Goal: Communication & Community: Answer question/provide support

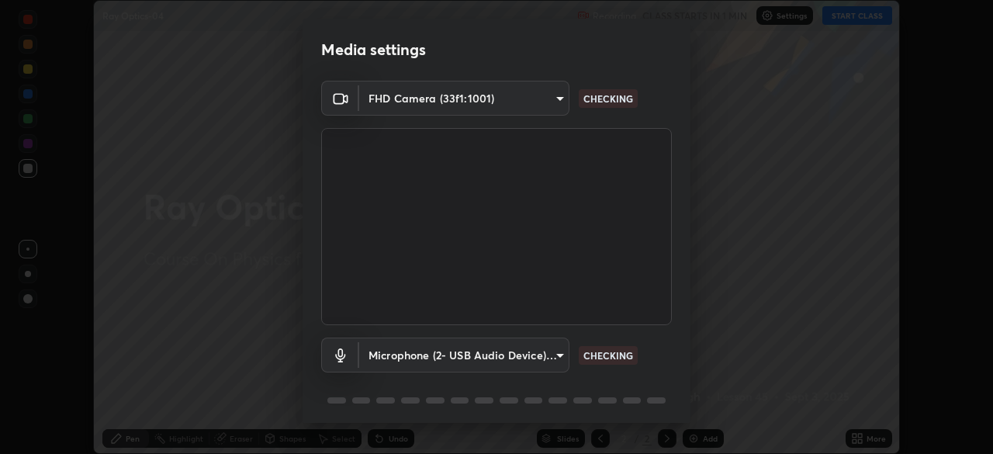
scroll to position [55, 0]
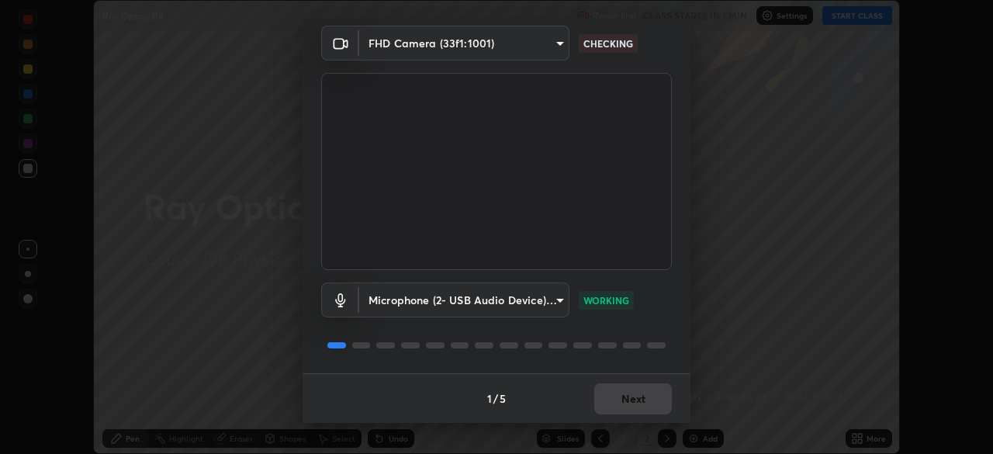
click at [642, 393] on div "1 / 5 Next" at bounding box center [497, 398] width 388 height 50
click at [652, 398] on button "Next" at bounding box center [633, 398] width 78 height 31
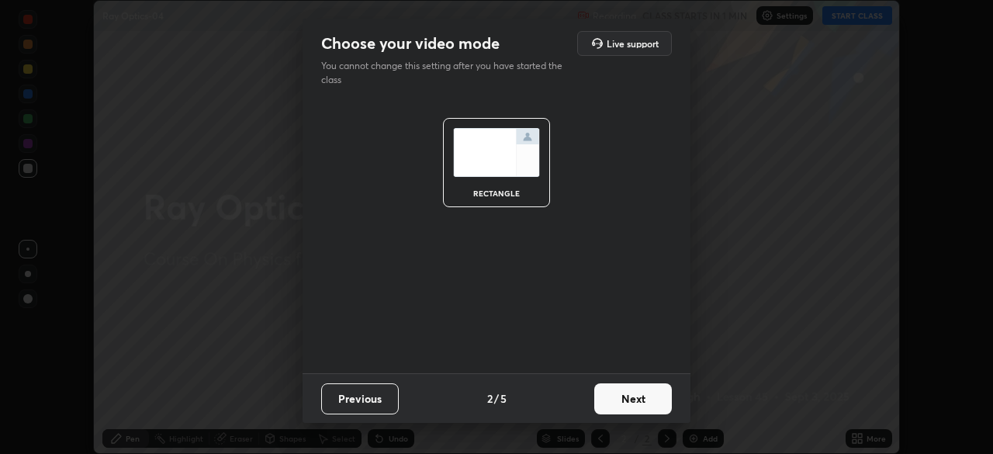
scroll to position [0, 0]
click at [646, 396] on button "Next" at bounding box center [633, 398] width 78 height 31
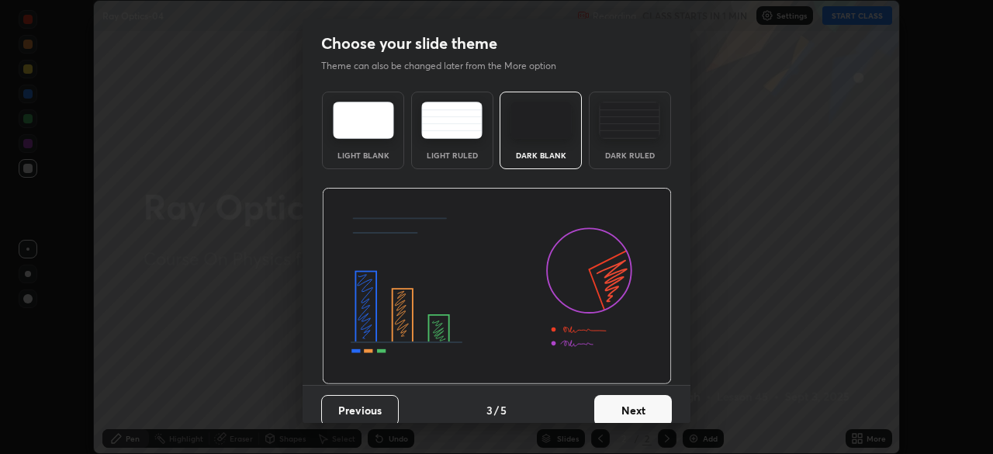
click at [645, 397] on button "Next" at bounding box center [633, 410] width 78 height 31
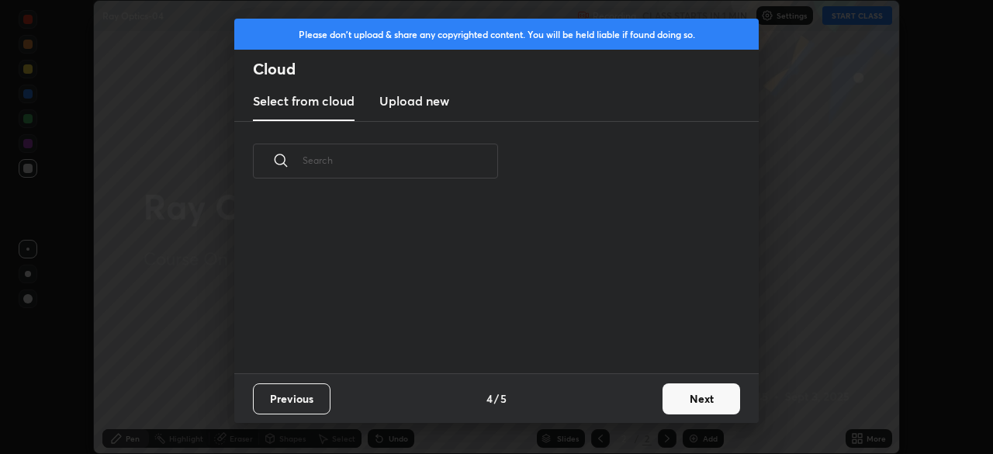
click at [649, 400] on div "Previous 4 / 5 Next" at bounding box center [496, 398] width 524 height 50
click at [647, 397] on div "Previous 4 / 5 Next" at bounding box center [496, 398] width 524 height 50
click at [716, 401] on button "Next" at bounding box center [702, 398] width 78 height 31
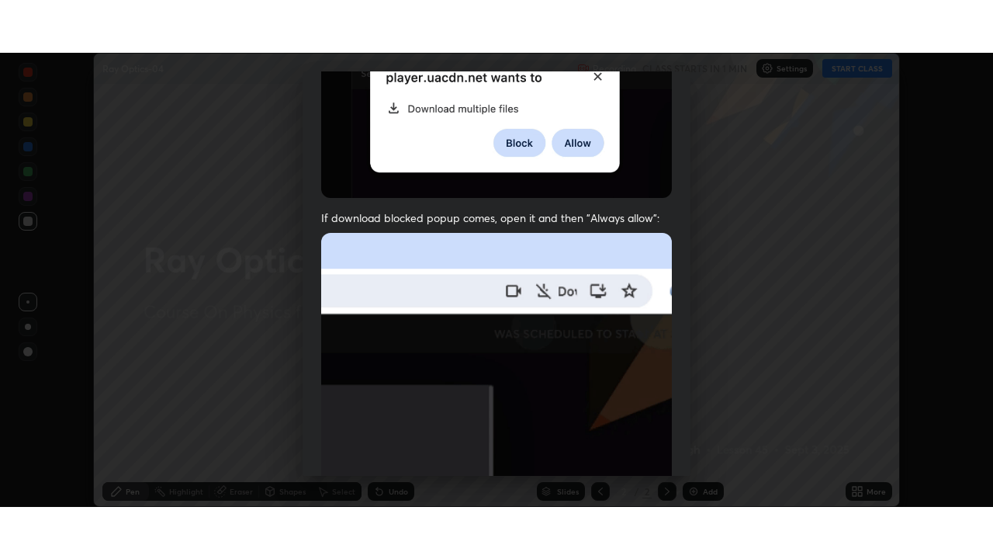
scroll to position [372, 0]
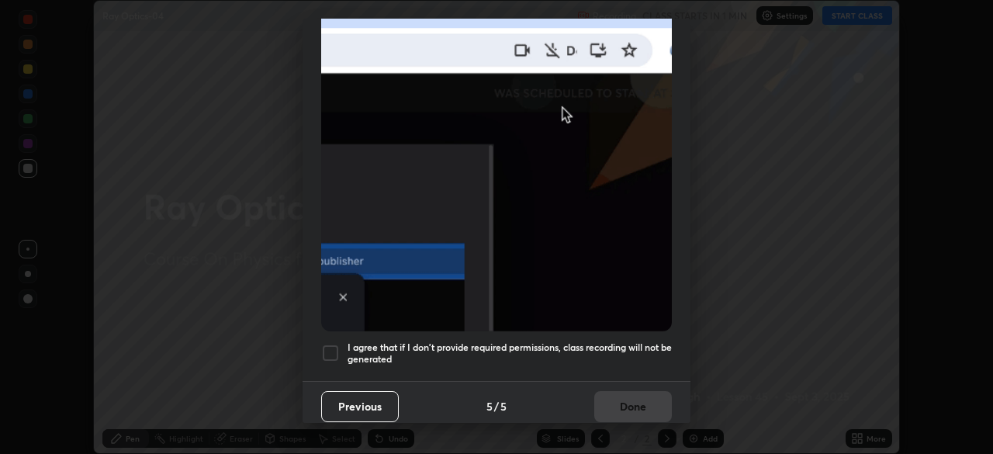
click at [591, 341] on h5 "I agree that if I don't provide required permissions, class recording will not …" at bounding box center [510, 353] width 324 height 24
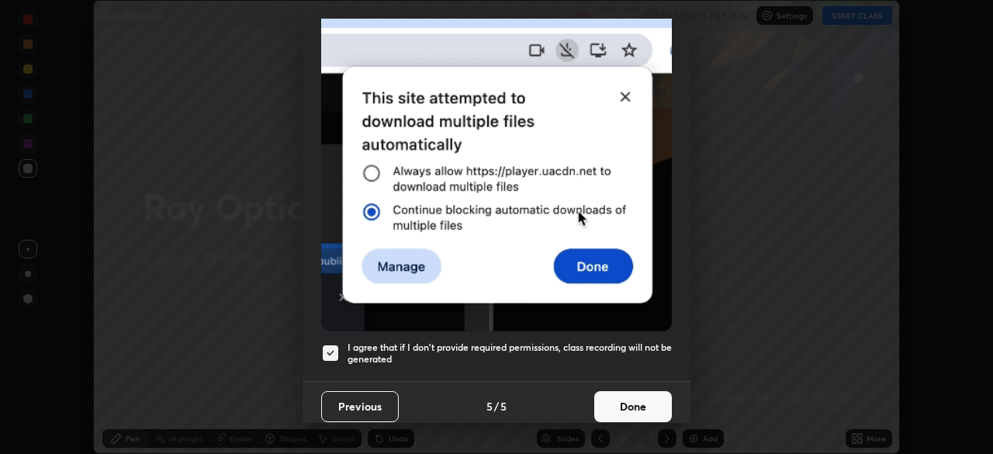
click at [618, 403] on button "Done" at bounding box center [633, 406] width 78 height 31
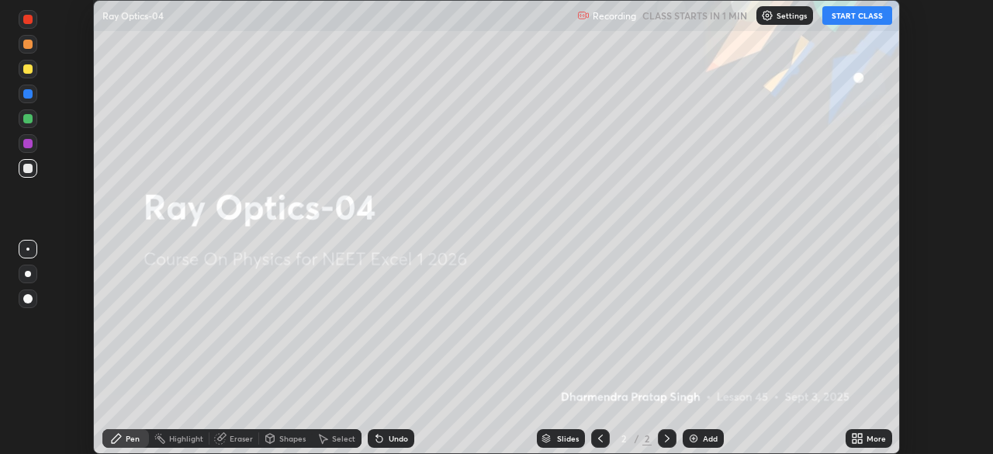
click at [870, 438] on div "More" at bounding box center [876, 438] width 19 height 8
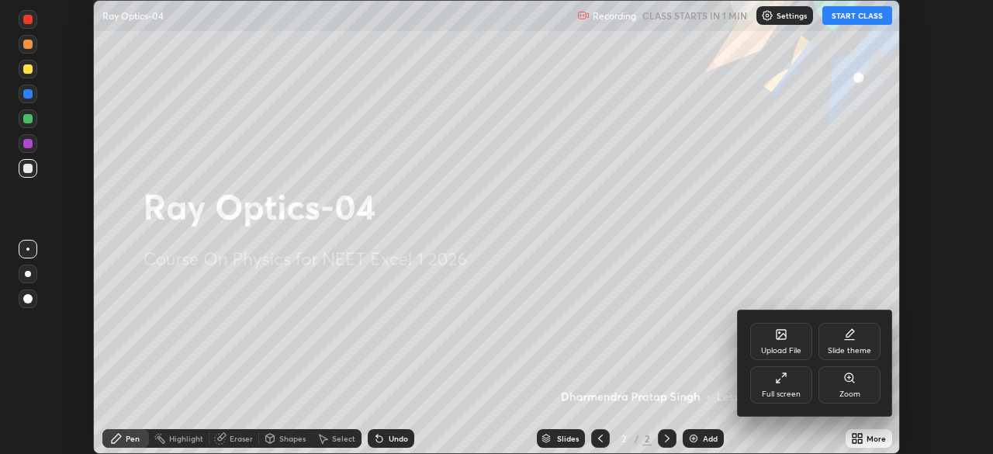
click at [775, 401] on div "Full screen" at bounding box center [781, 384] width 62 height 37
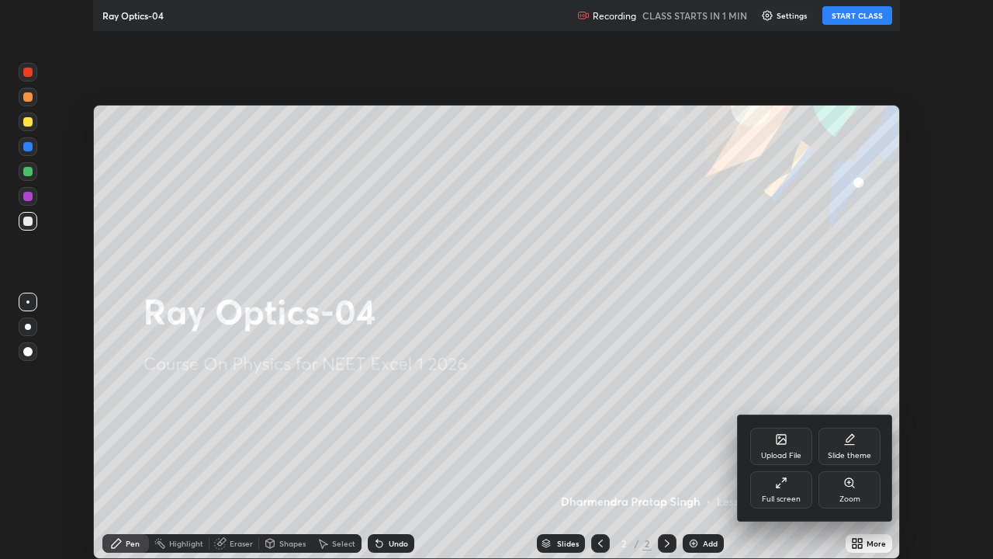
scroll to position [559, 993]
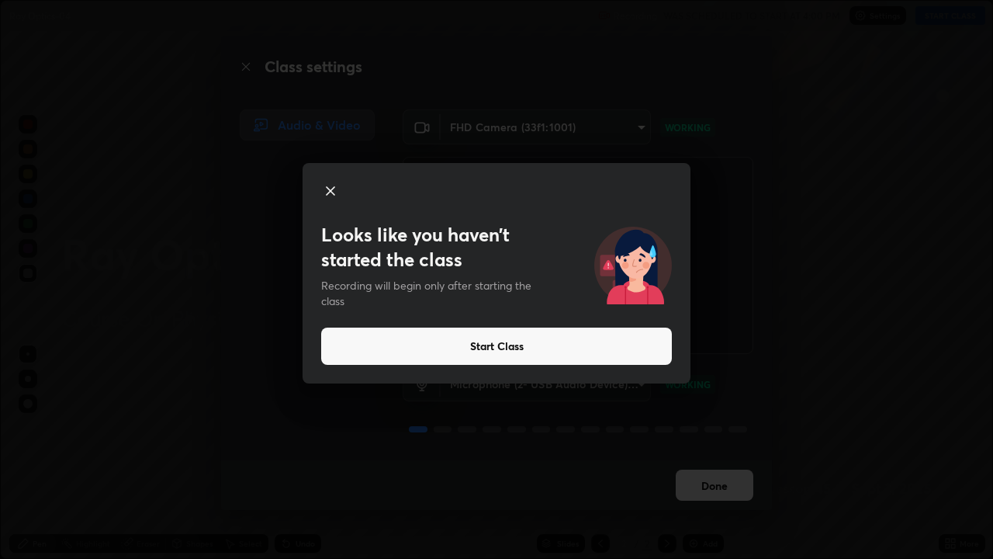
click at [639, 350] on button "Start Class" at bounding box center [496, 345] width 351 height 37
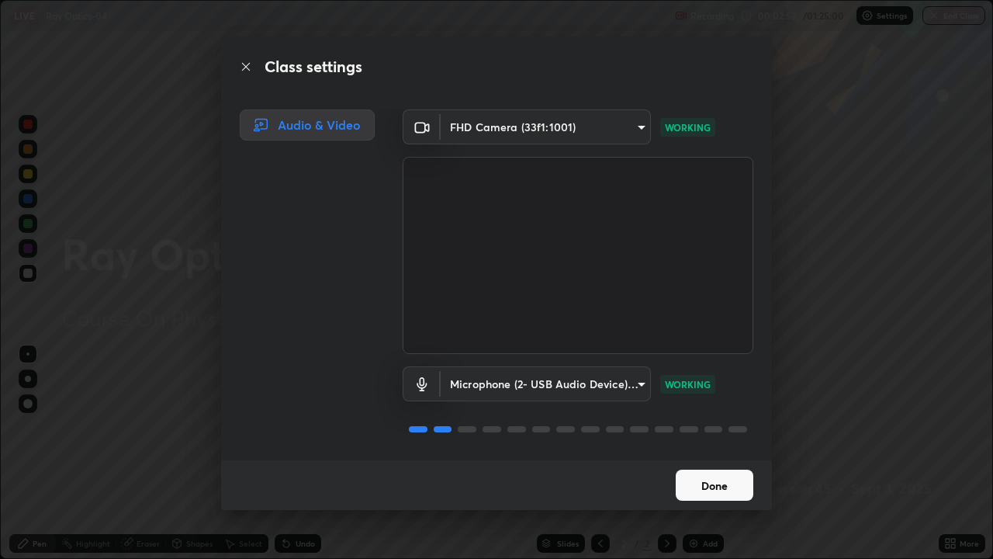
click at [705, 453] on button "Done" at bounding box center [715, 484] width 78 height 31
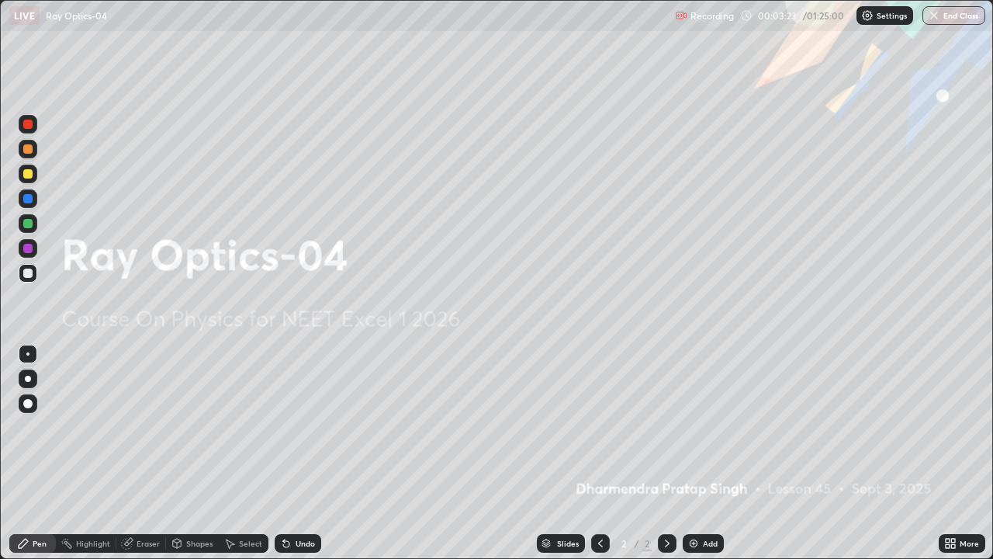
click at [711, 453] on div "Add" at bounding box center [703, 543] width 41 height 19
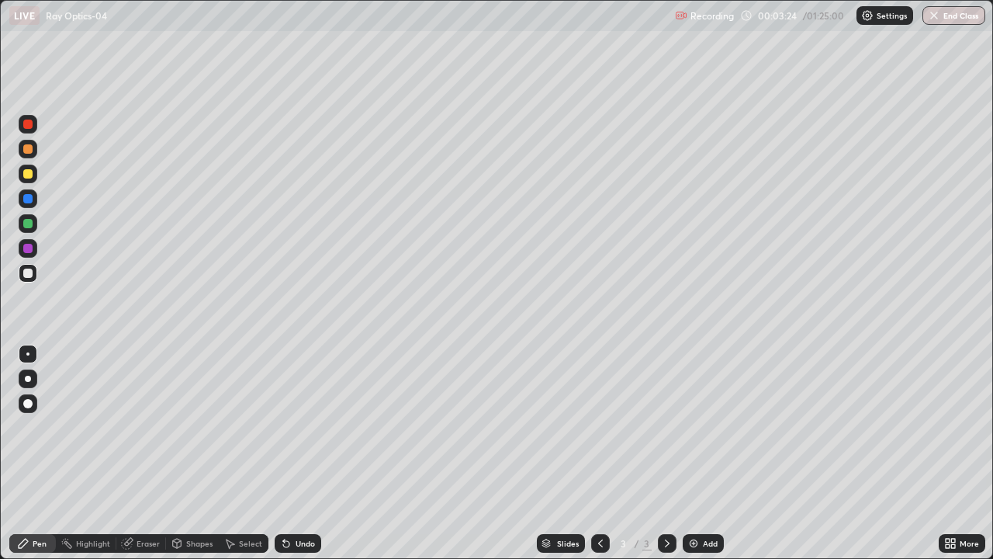
click at [40, 453] on div "Pen" at bounding box center [40, 543] width 14 height 8
click at [141, 453] on div "Eraser" at bounding box center [148, 543] width 23 height 8
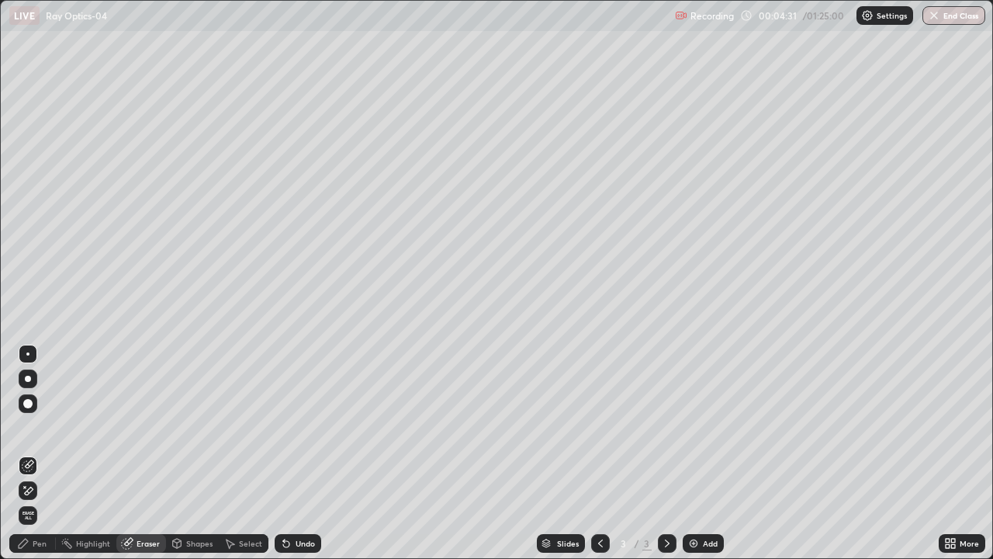
click at [37, 453] on div "Pen" at bounding box center [40, 543] width 14 height 8
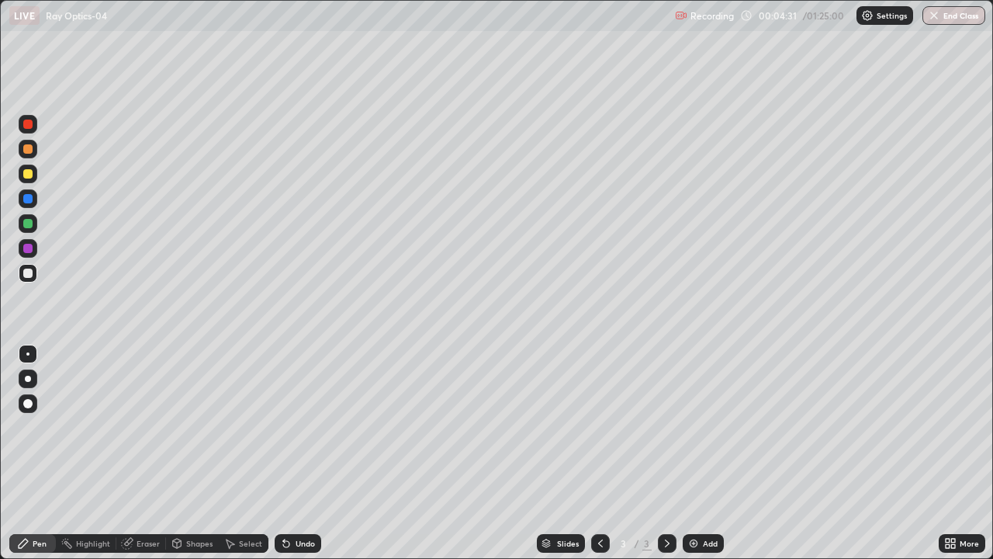
click at [189, 453] on div "Shapes" at bounding box center [199, 543] width 26 height 8
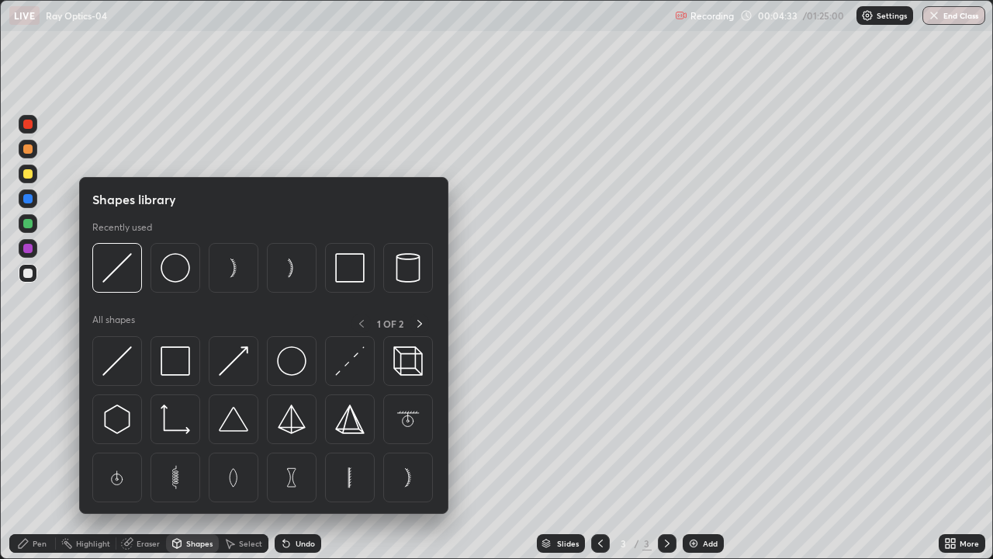
click at [42, 453] on div "Pen" at bounding box center [40, 543] width 14 height 8
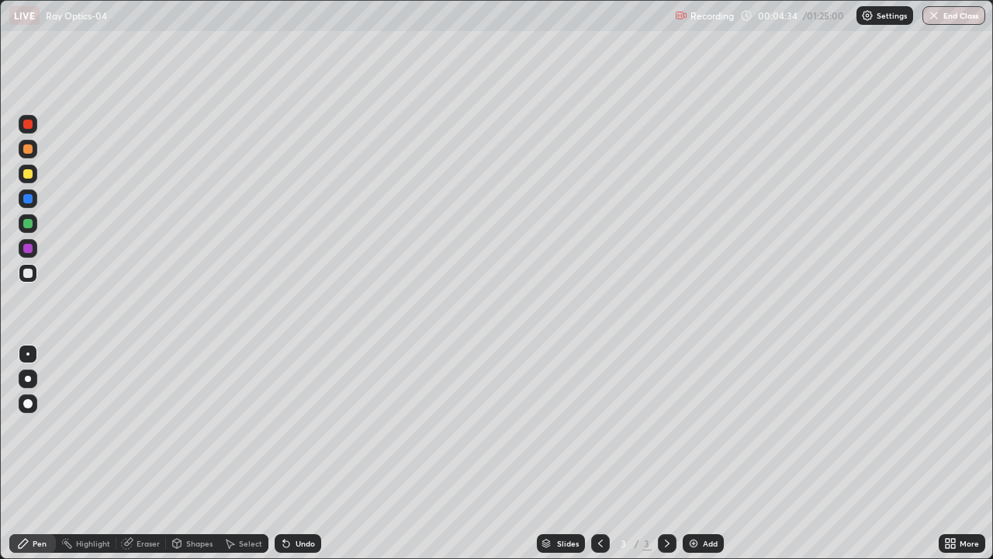
click at [29, 402] on div at bounding box center [27, 403] width 9 height 9
click at [151, 453] on div "Eraser" at bounding box center [148, 543] width 23 height 8
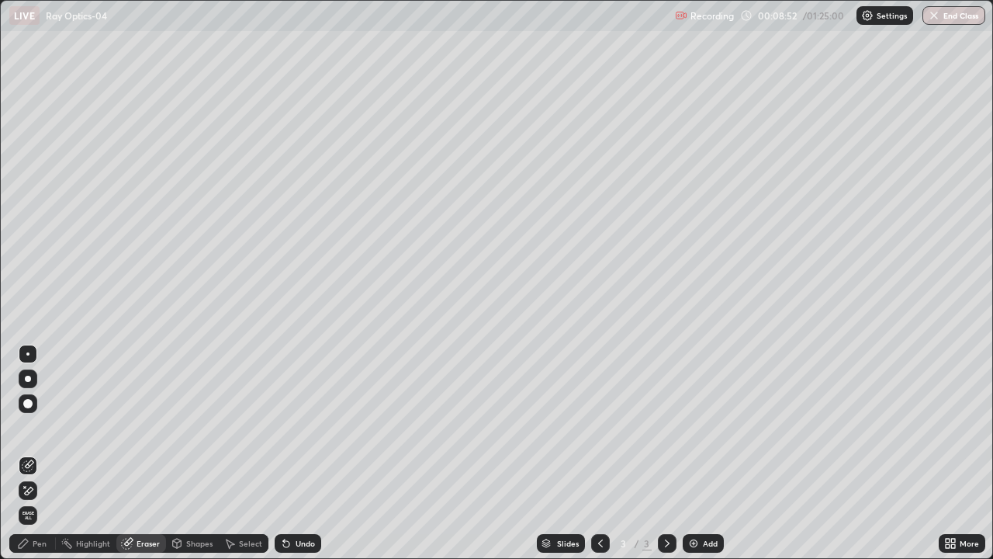
click at [33, 453] on div "Pen" at bounding box center [40, 543] width 14 height 8
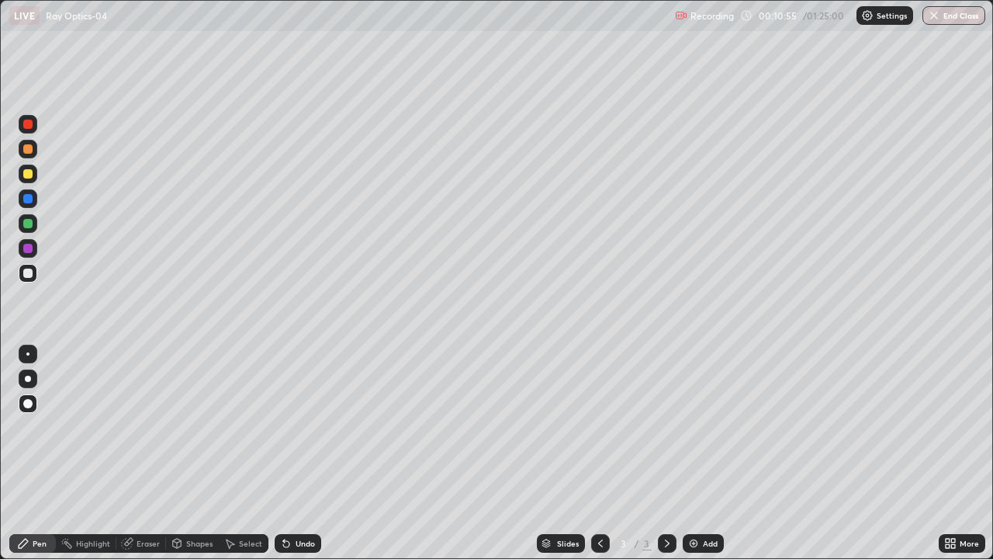
click at [29, 175] on div at bounding box center [27, 173] width 9 height 9
click at [698, 453] on div "Add" at bounding box center [703, 543] width 41 height 19
click at [27, 275] on div at bounding box center [27, 272] width 9 height 9
click at [35, 175] on div at bounding box center [28, 173] width 19 height 19
click at [704, 453] on div "Add" at bounding box center [710, 543] width 15 height 8
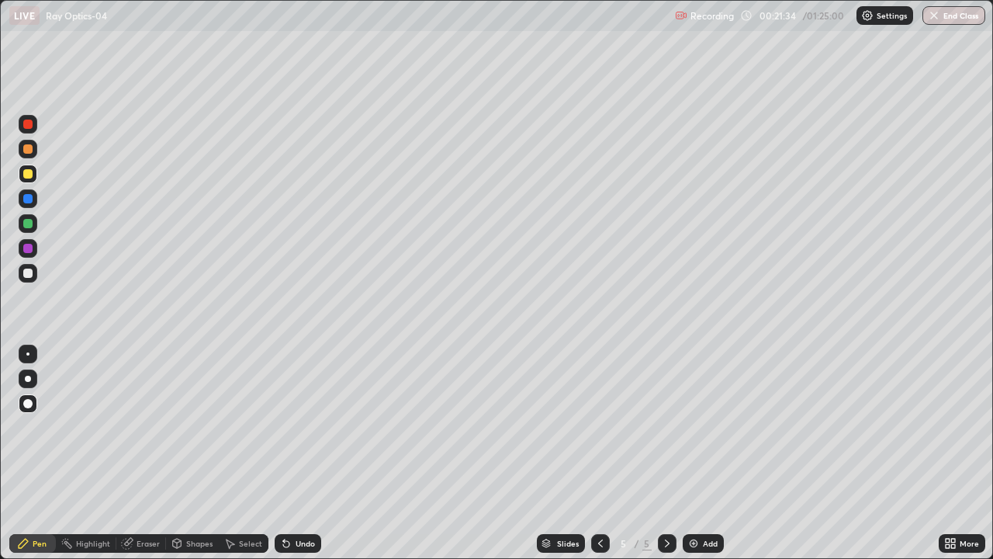
click at [140, 453] on div "Eraser" at bounding box center [148, 543] width 23 height 8
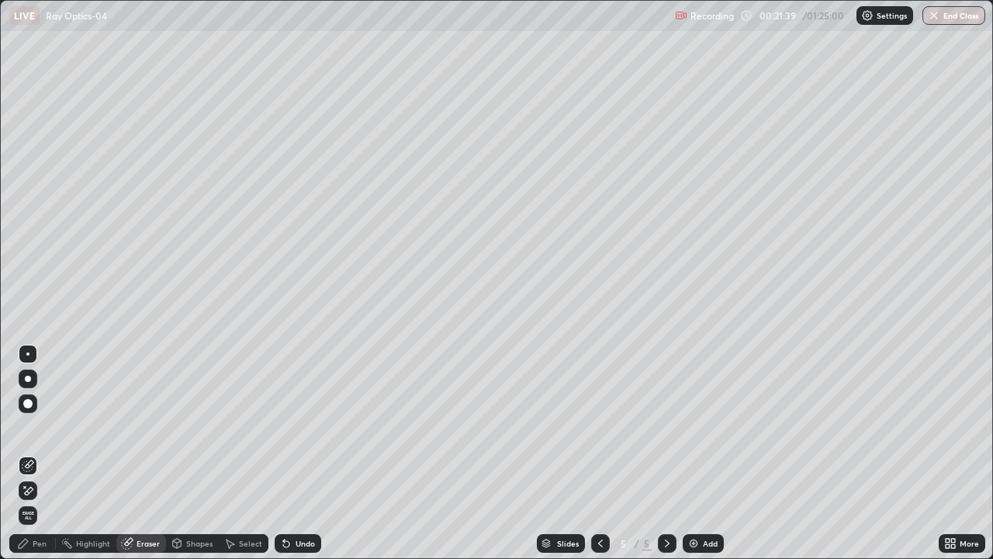
click at [36, 453] on div "Pen" at bounding box center [40, 543] width 14 height 8
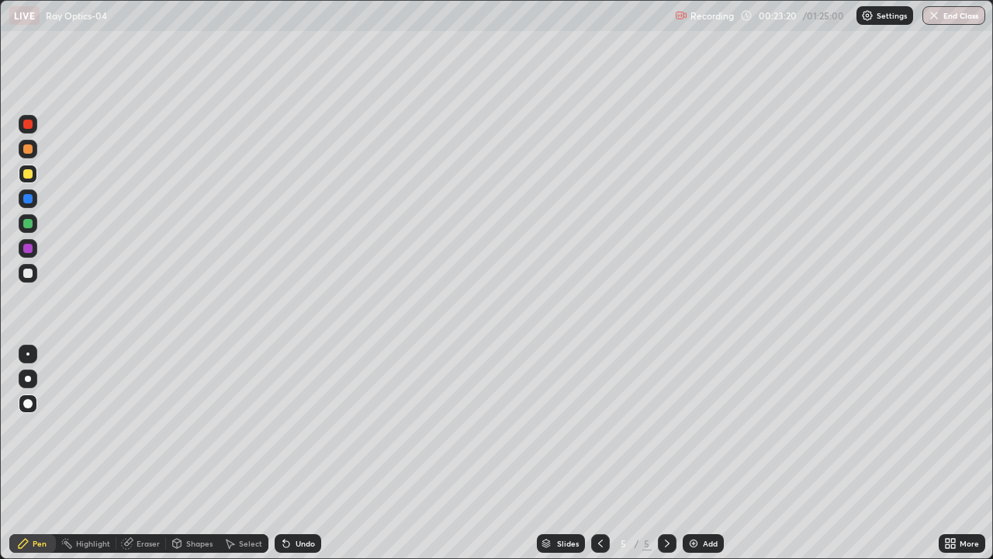
click at [147, 453] on div "Eraser" at bounding box center [148, 543] width 23 height 8
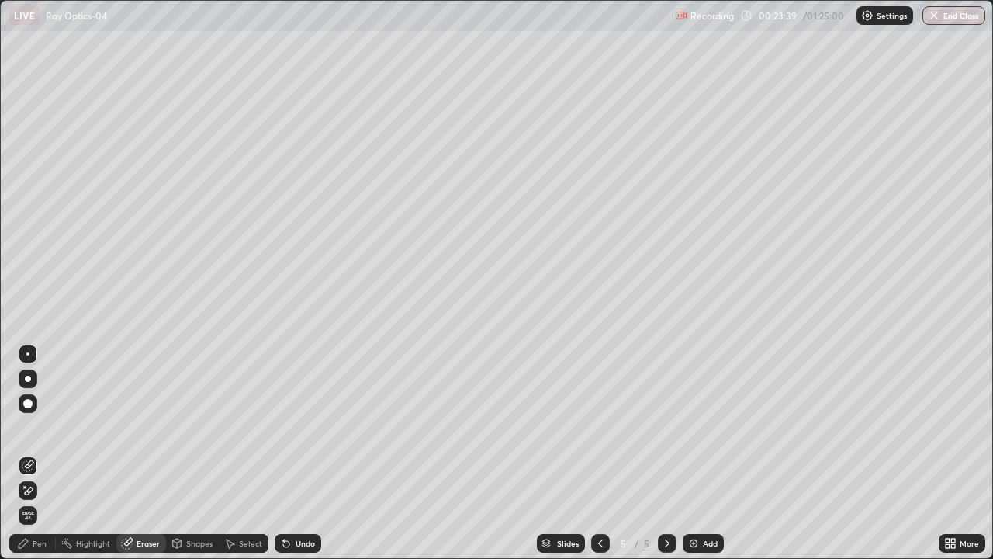
click at [47, 453] on div "Pen" at bounding box center [32, 543] width 47 height 19
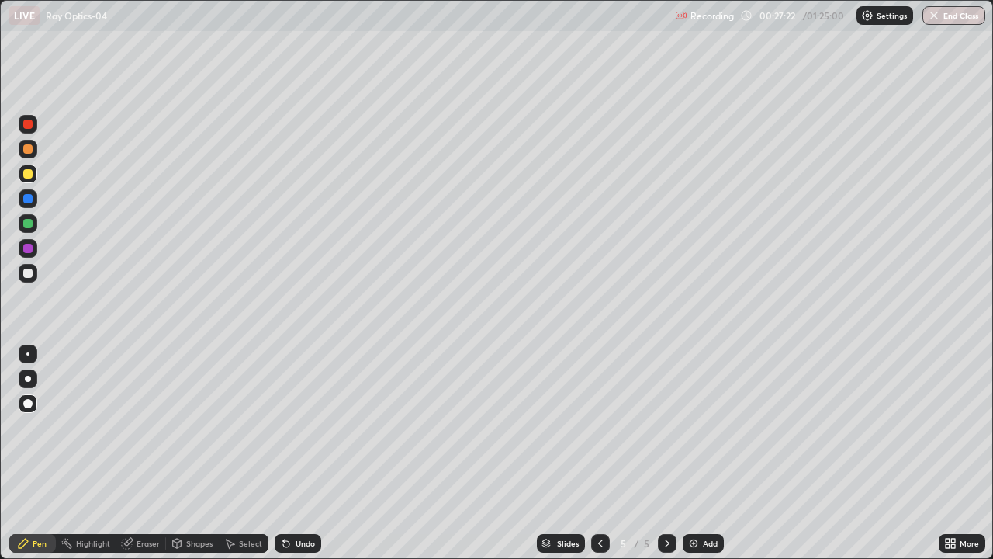
click at [29, 271] on div at bounding box center [27, 272] width 9 height 9
click at [712, 453] on div "Add" at bounding box center [710, 543] width 15 height 8
click at [714, 453] on div "Add" at bounding box center [710, 543] width 15 height 8
click at [145, 453] on div "Eraser" at bounding box center [148, 543] width 23 height 8
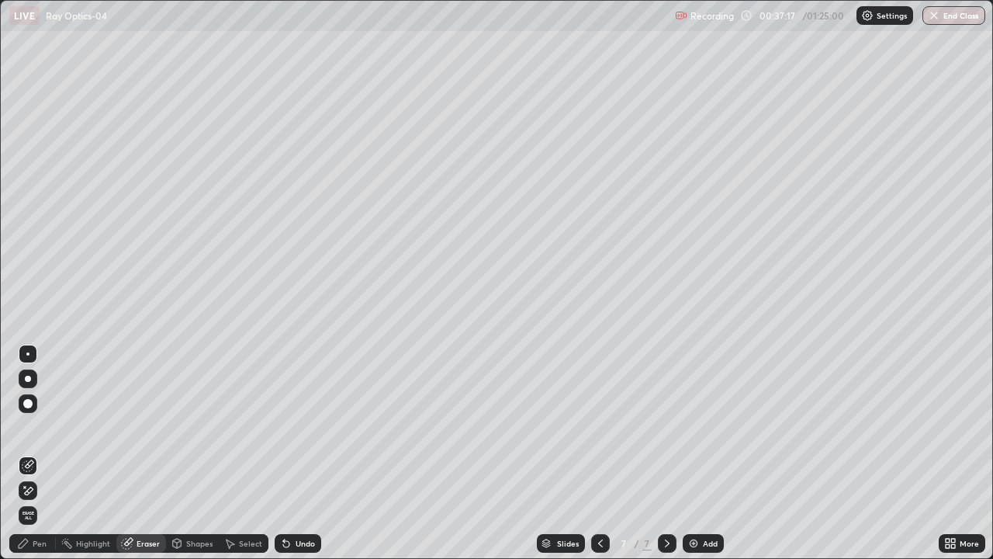
click at [39, 453] on div "Pen" at bounding box center [40, 543] width 14 height 8
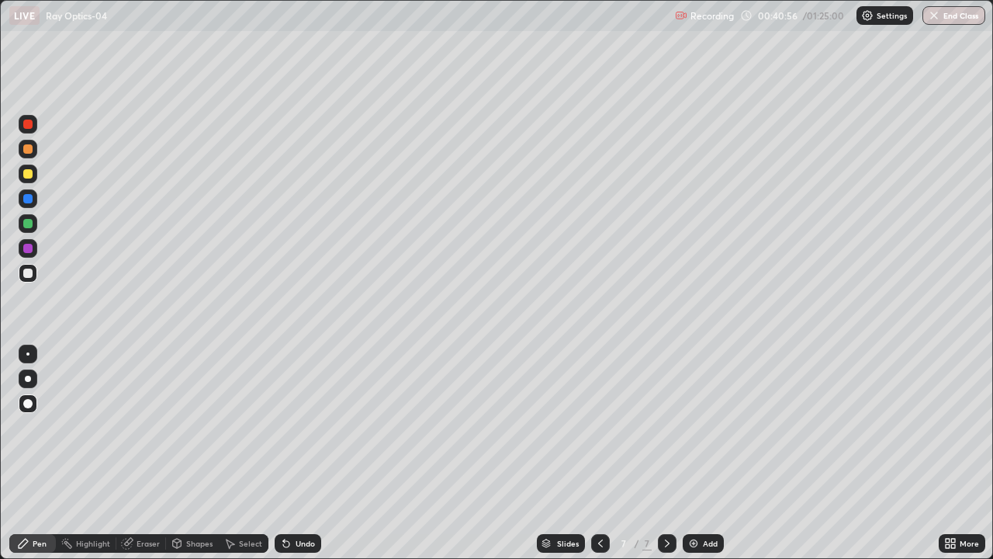
click at [707, 453] on div "Add" at bounding box center [710, 543] width 15 height 8
click at [706, 453] on div "Add" at bounding box center [710, 543] width 15 height 8
click at [694, 453] on img at bounding box center [693, 543] width 12 height 12
click at [148, 453] on div "Eraser" at bounding box center [148, 543] width 23 height 8
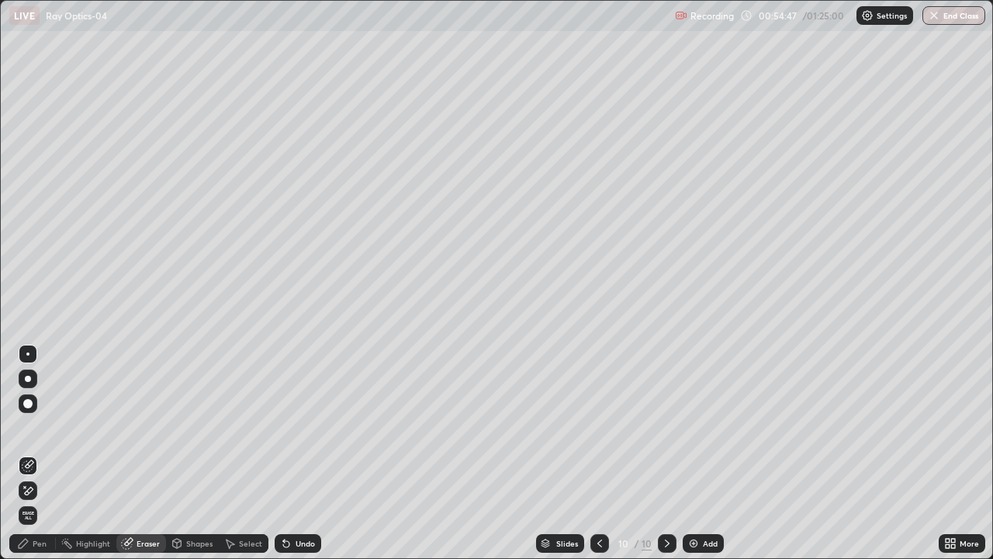
click at [40, 453] on div "Pen" at bounding box center [40, 543] width 14 height 8
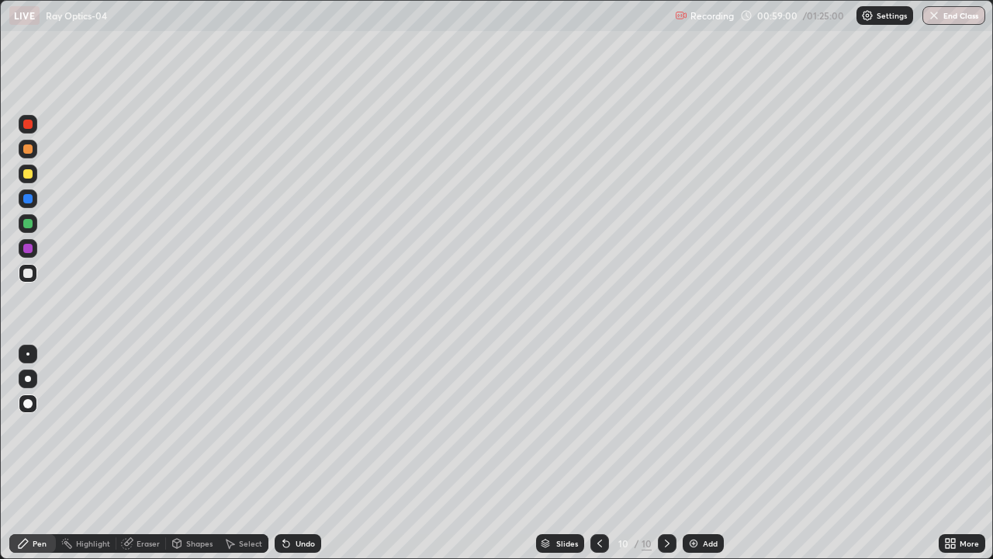
click at [599, 453] on icon at bounding box center [599, 543] width 12 height 12
click at [602, 453] on icon at bounding box center [599, 543] width 12 height 12
click at [666, 453] on icon at bounding box center [667, 543] width 12 height 12
click at [670, 453] on icon at bounding box center [667, 543] width 12 height 12
click at [668, 453] on icon at bounding box center [667, 543] width 12 height 12
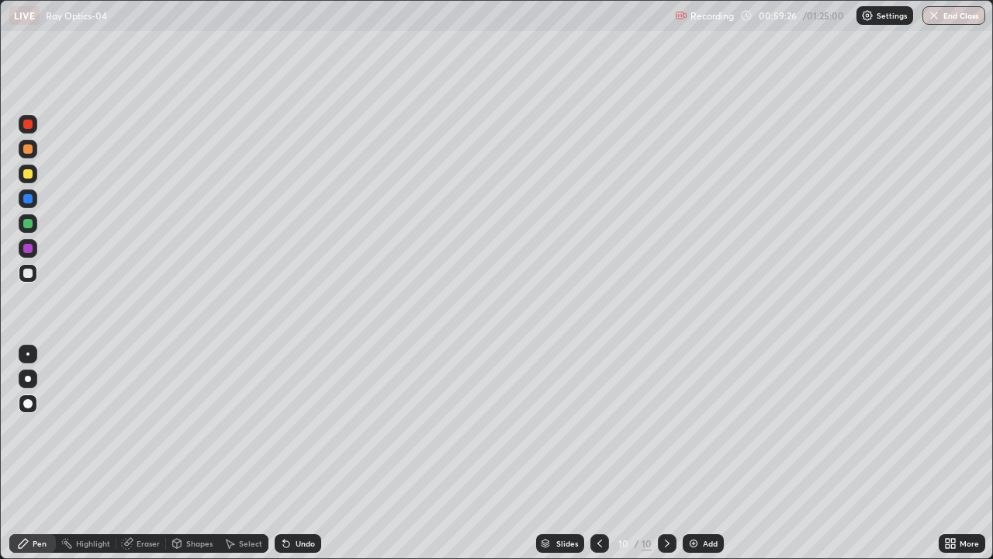
click at [666, 453] on icon at bounding box center [667, 543] width 12 height 12
click at [703, 453] on div "Add" at bounding box center [710, 543] width 15 height 8
click at [607, 453] on div at bounding box center [600, 543] width 19 height 19
click at [599, 453] on icon at bounding box center [600, 543] width 12 height 12
click at [600, 453] on icon at bounding box center [600, 543] width 5 height 8
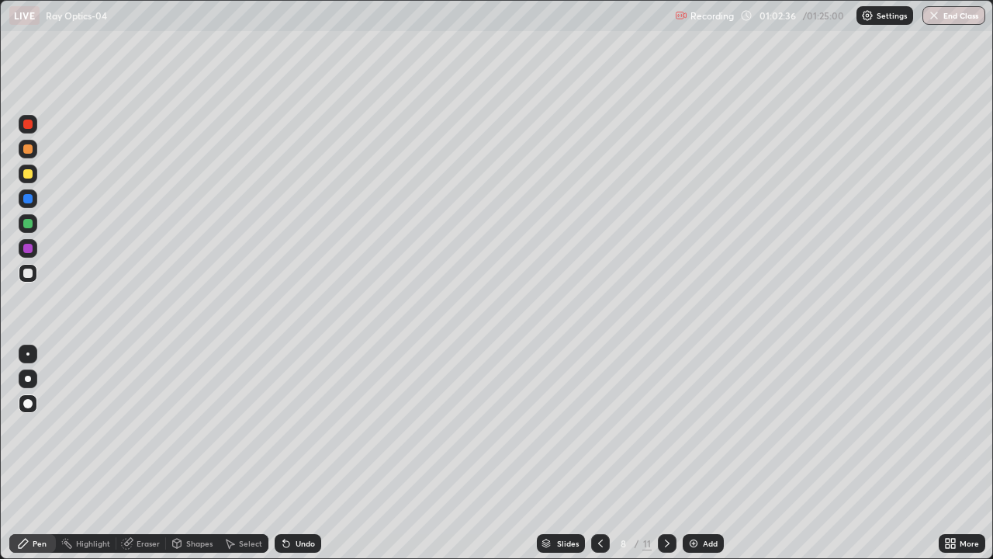
click at [599, 453] on icon at bounding box center [600, 543] width 12 height 12
click at [659, 453] on div at bounding box center [667, 543] width 19 height 19
click at [666, 453] on icon at bounding box center [667, 543] width 12 height 12
click at [667, 453] on icon at bounding box center [667, 543] width 12 height 12
click at [666, 453] on icon at bounding box center [667, 543] width 12 height 12
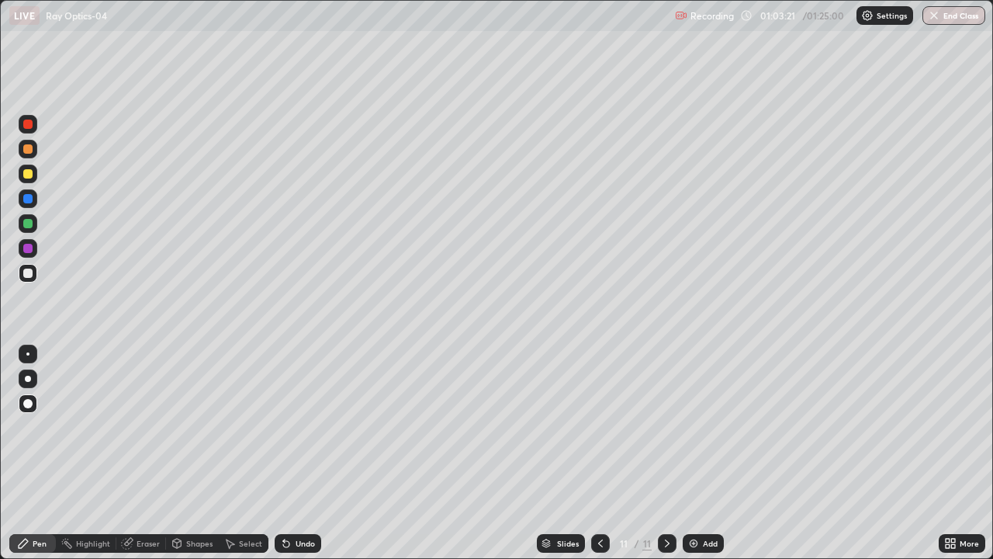
click at [666, 453] on icon at bounding box center [667, 543] width 12 height 12
click at [600, 453] on icon at bounding box center [600, 543] width 12 height 12
click at [599, 453] on icon at bounding box center [600, 543] width 12 height 12
click at [597, 453] on icon at bounding box center [600, 543] width 12 height 12
click at [599, 453] on icon at bounding box center [600, 543] width 12 height 12
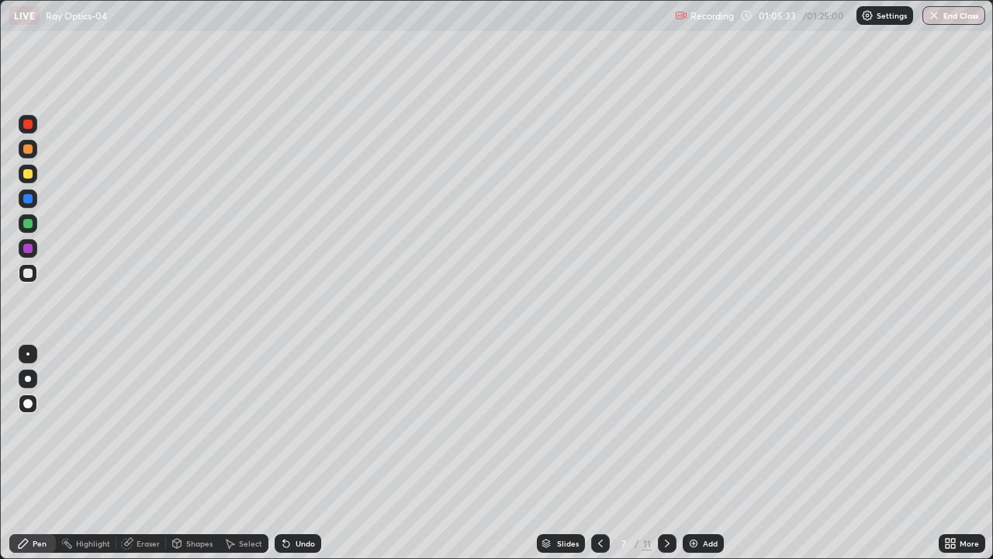
click at [599, 453] on icon at bounding box center [600, 543] width 12 height 12
click at [600, 453] on icon at bounding box center [600, 543] width 5 height 8
click at [666, 453] on icon at bounding box center [667, 543] width 12 height 12
click at [665, 453] on icon at bounding box center [667, 543] width 12 height 12
click at [667, 453] on icon at bounding box center [667, 543] width 12 height 12
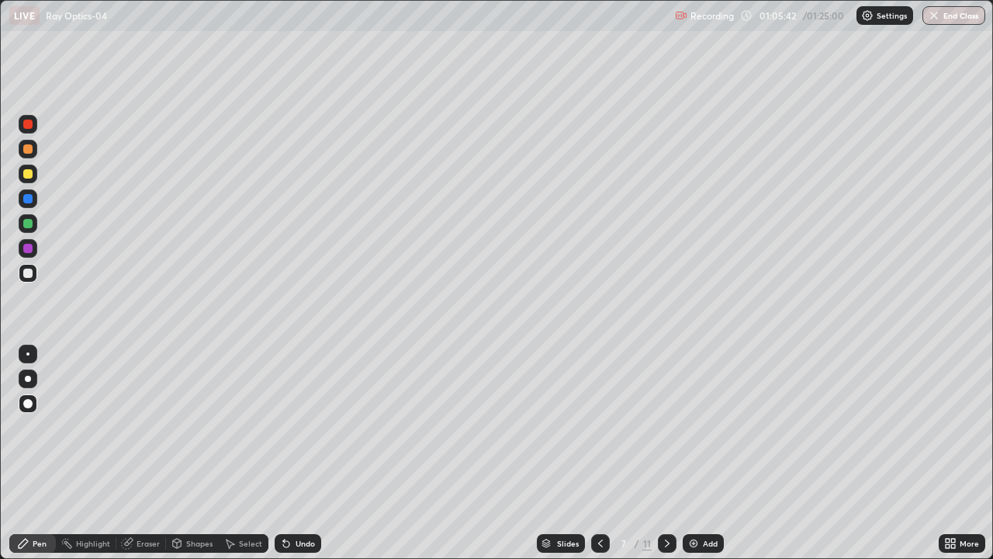
click at [666, 453] on icon at bounding box center [667, 543] width 12 height 12
click at [155, 453] on div "Eraser" at bounding box center [148, 543] width 23 height 8
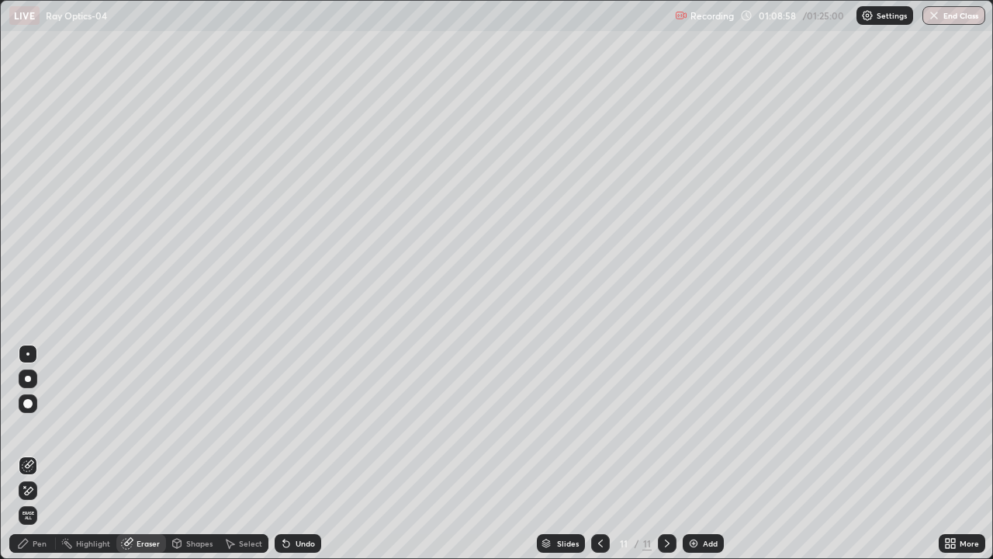
click at [711, 453] on div "Add" at bounding box center [710, 543] width 15 height 8
click at [35, 453] on div "Pen" at bounding box center [40, 543] width 14 height 8
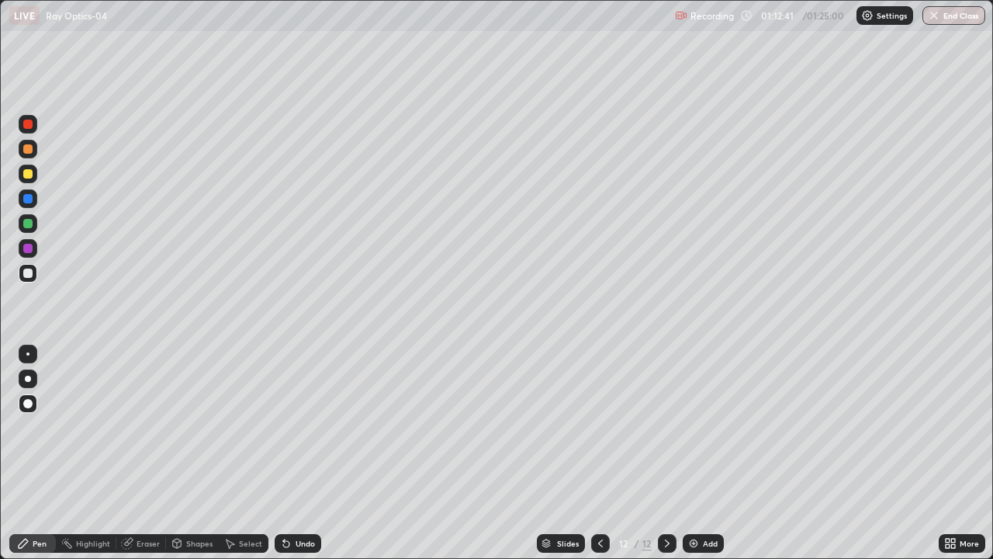
click at [155, 453] on div "Eraser" at bounding box center [148, 543] width 23 height 8
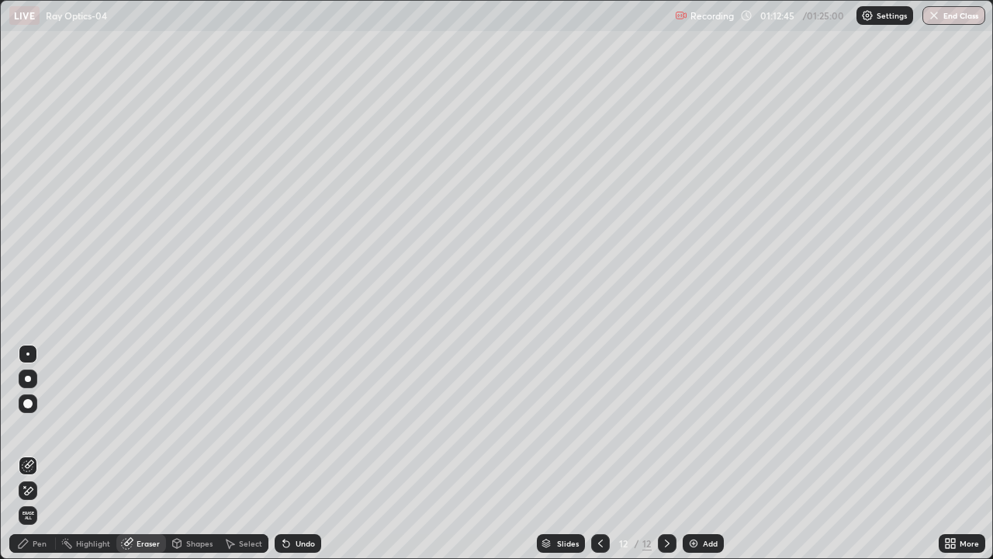
click at [41, 453] on div "Pen" at bounding box center [40, 543] width 14 height 8
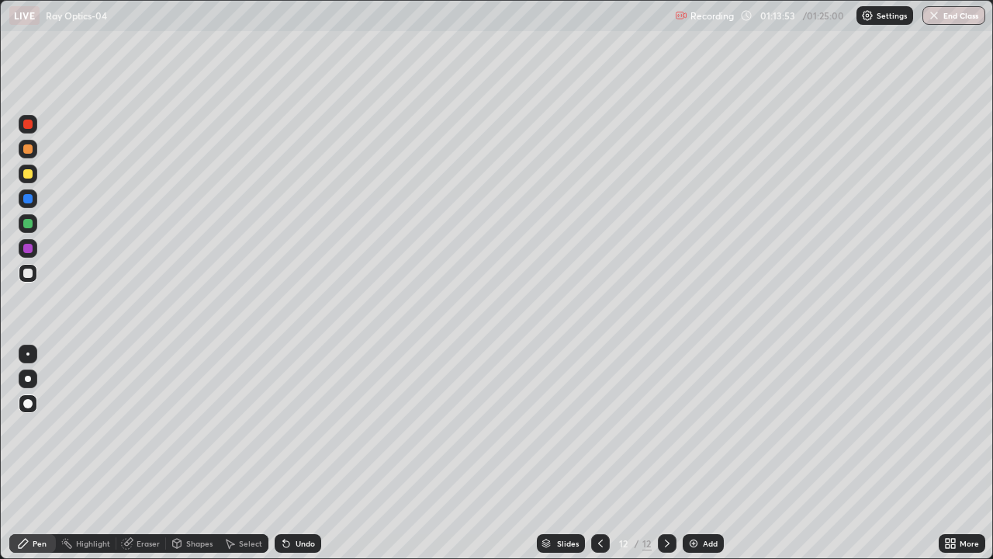
click at [701, 453] on div "Add" at bounding box center [703, 543] width 41 height 19
click at [949, 18] on button "End Class" at bounding box center [954, 15] width 61 height 19
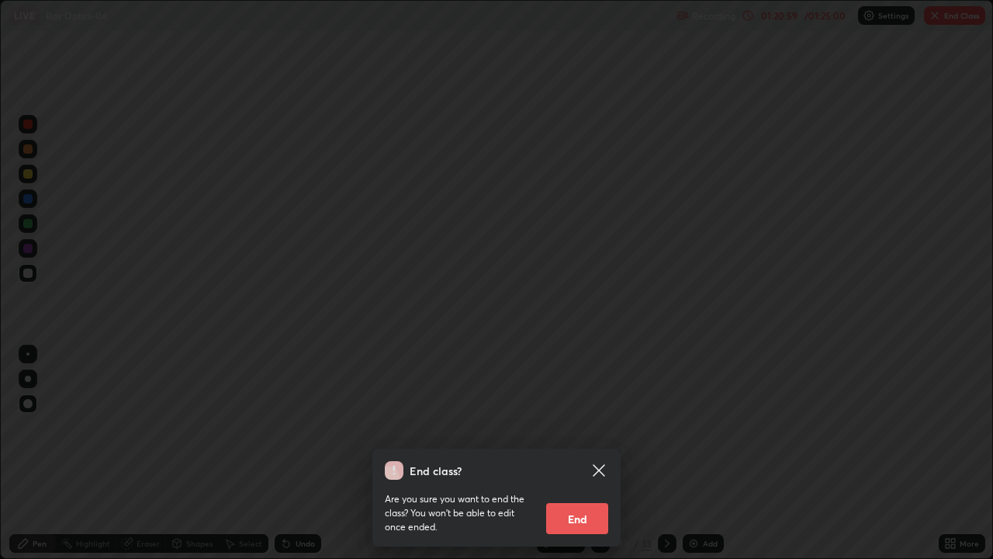
click at [584, 453] on button "End" at bounding box center [577, 518] width 62 height 31
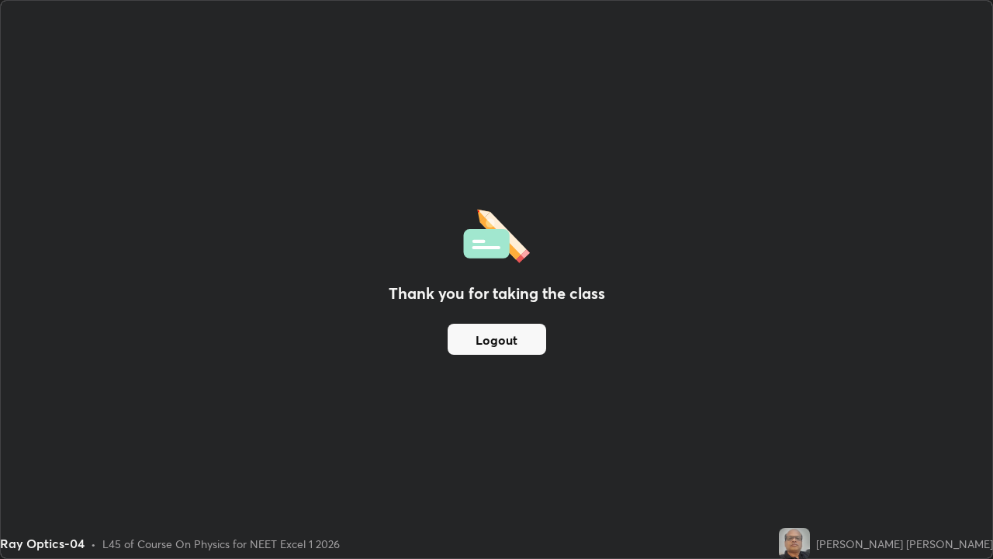
click at [483, 341] on button "Logout" at bounding box center [497, 339] width 99 height 31
